Goal: Navigation & Orientation: Find specific page/section

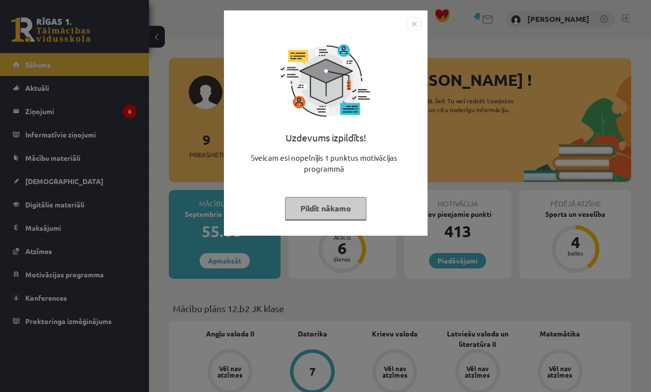
click at [332, 211] on button "Pildīt nākamo" at bounding box center [325, 208] width 81 height 23
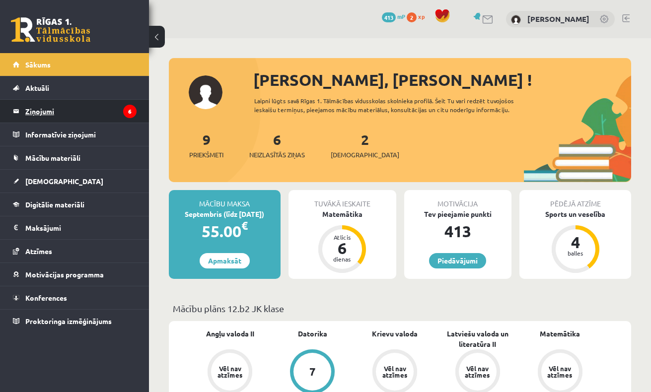
click at [103, 111] on legend "Ziņojumi 6" at bounding box center [80, 111] width 111 height 23
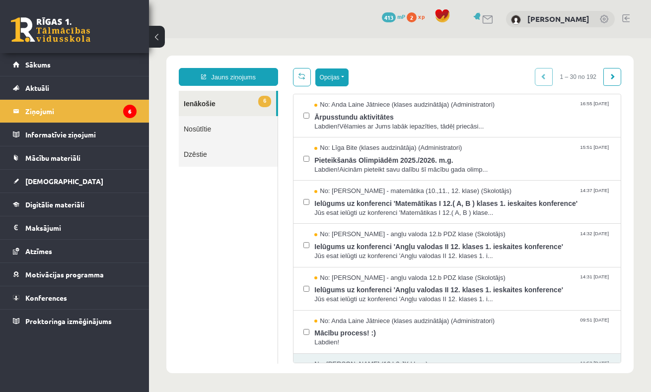
click at [333, 78] on button "Opcijas" at bounding box center [331, 78] width 33 height 18
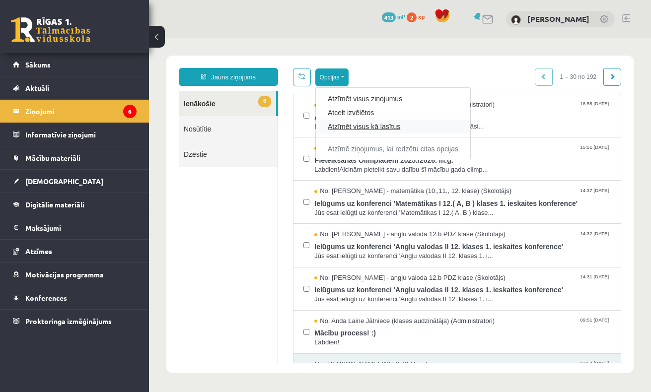
drag, startPoint x: 360, startPoint y: 103, endPoint x: 358, endPoint y: 124, distance: 21.0
click at [338, 127] on link "Atzīmēt visus kā lasītus" at bounding box center [393, 127] width 131 height 10
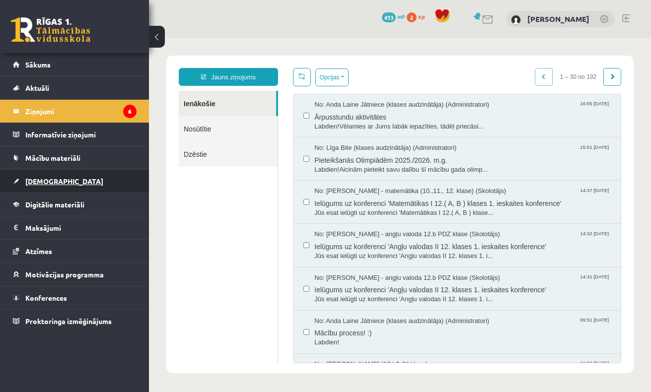
click at [49, 182] on span "[DEMOGRAPHIC_DATA]" at bounding box center [64, 181] width 78 height 9
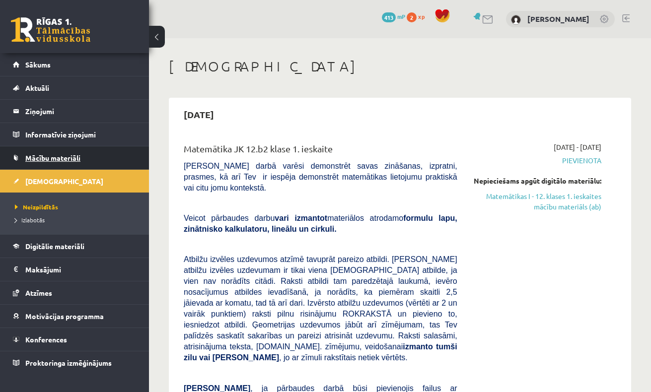
click at [47, 164] on link "Mācību materiāli" at bounding box center [75, 157] width 124 height 23
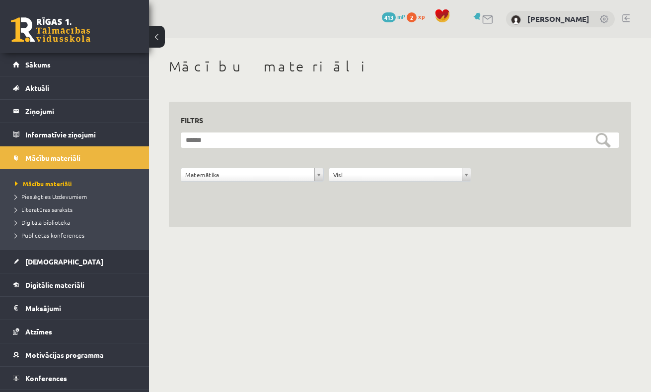
click at [339, 300] on body "0 Dāvanas 413 mP 2 xp Sigita Onufrijeva Sākums Aktuāli Kā mācīties eSKOLĀ Konta…" at bounding box center [325, 196] width 651 height 392
click at [64, 237] on span "Publicētas konferences" at bounding box center [50, 235] width 70 height 8
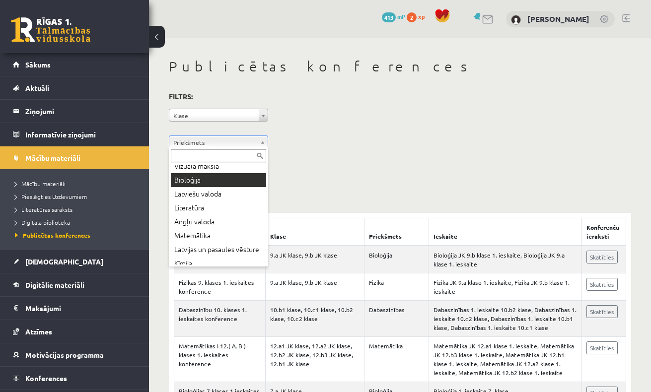
scroll to position [20, 0]
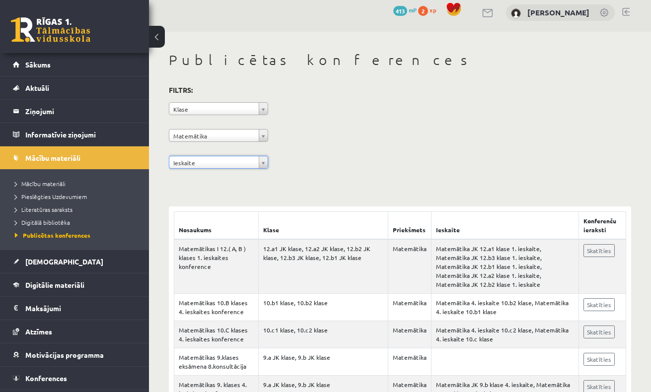
scroll to position [6, 0]
click at [604, 9] on link at bounding box center [605, 13] width 10 height 10
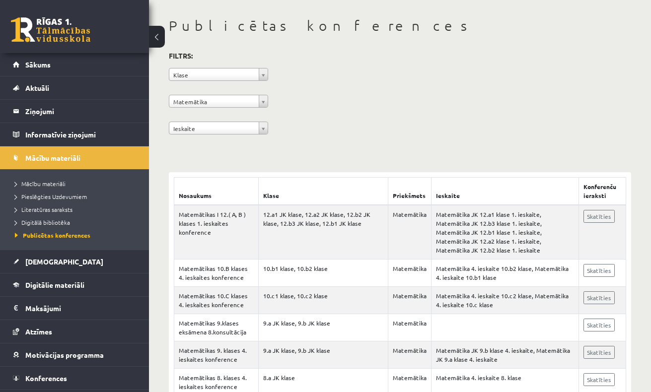
scroll to position [46, 0]
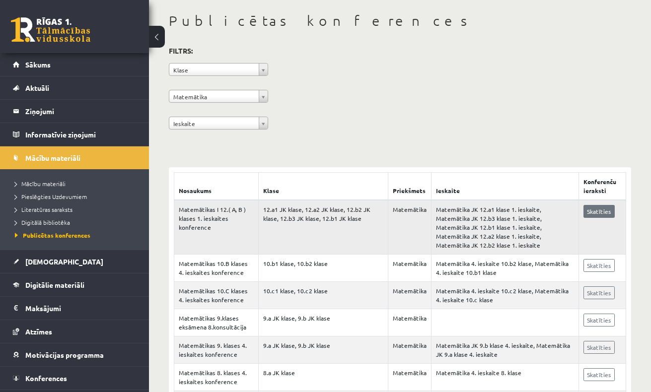
click at [605, 209] on link "Skatīties" at bounding box center [598, 211] width 31 height 13
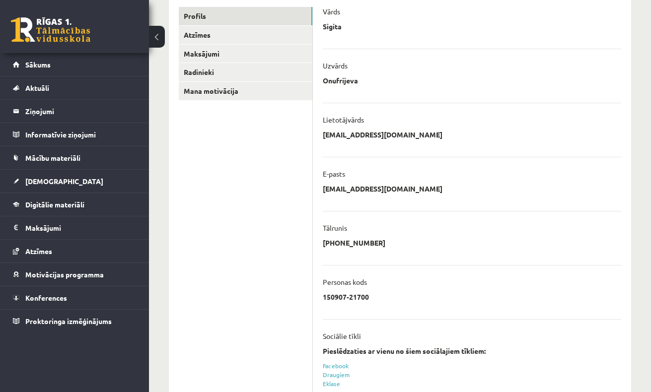
scroll to position [6, 0]
